Goal: Information Seeking & Learning: Check status

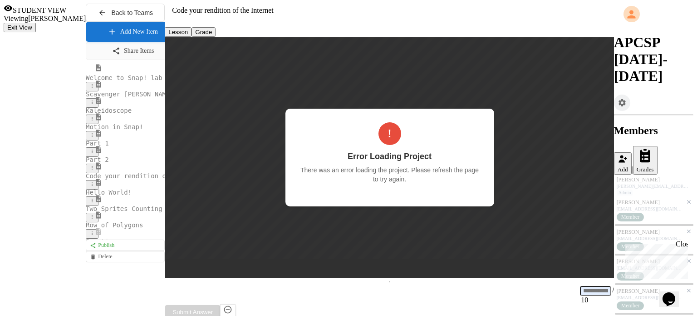
scroll to position [0, 0]
click at [86, 196] on span "Hello World!" at bounding box center [109, 191] width 46 height 7
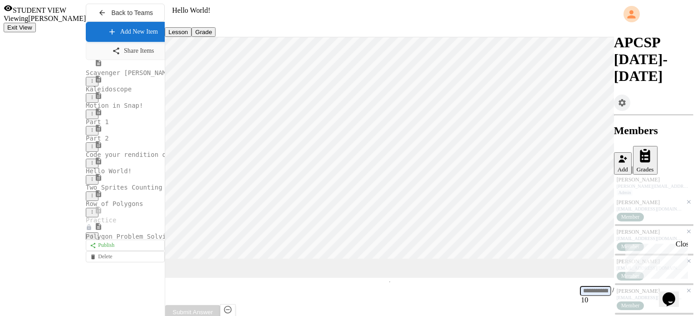
scroll to position [40, 0]
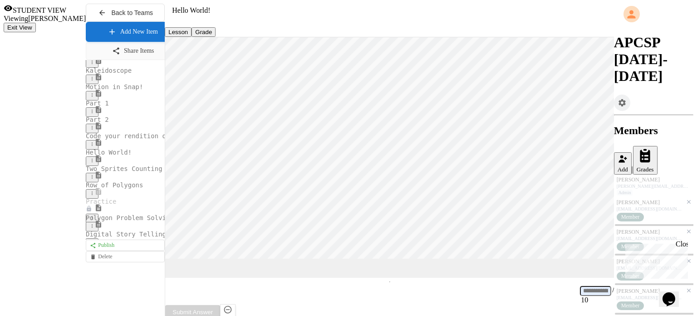
click at [86, 237] on span "Digital Story Telling - make sure you do the work in GC first." at bounding box center [204, 233] width 237 height 7
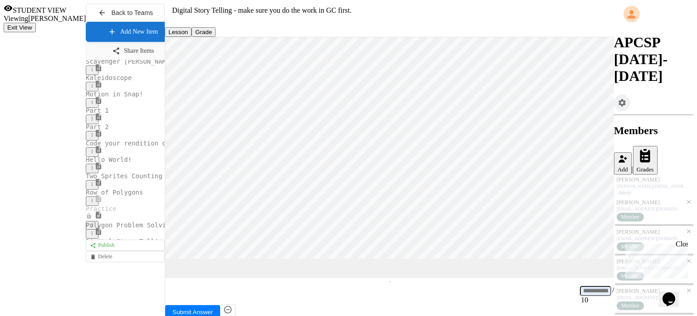
click at [629, 199] on div "[PERSON_NAME]" at bounding box center [650, 202] width 66 height 7
click at [636, 236] on div "[EMAIL_ADDRESS][DOMAIN_NAME]" at bounding box center [650, 238] width 66 height 5
click at [634, 258] on div "[PERSON_NAME]" at bounding box center [650, 261] width 66 height 7
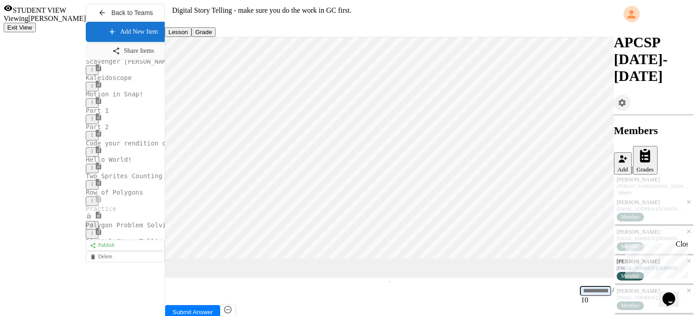
click at [640, 301] on div "Member" at bounding box center [639, 305] width 45 height 9
click at [634, 213] on div "[PERSON_NAME] [PERSON_NAME][EMAIL_ADDRESS][PERSON_NAME][DOMAIN_NAME] Admin [PER…" at bounding box center [653, 273] width 79 height 199
click at [642, 315] on div "[PERSON_NAME]" at bounding box center [650, 320] width 66 height 7
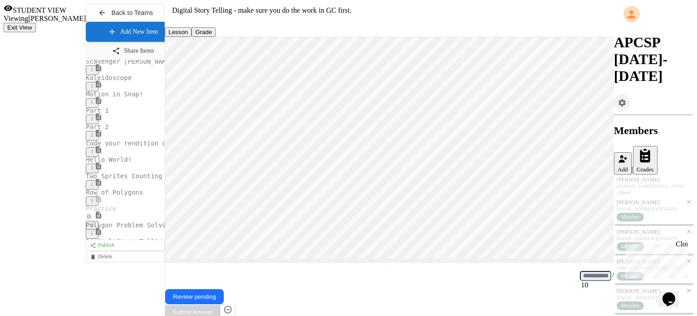
scroll to position [21, 0]
